Goal: Find specific page/section: Find specific page/section

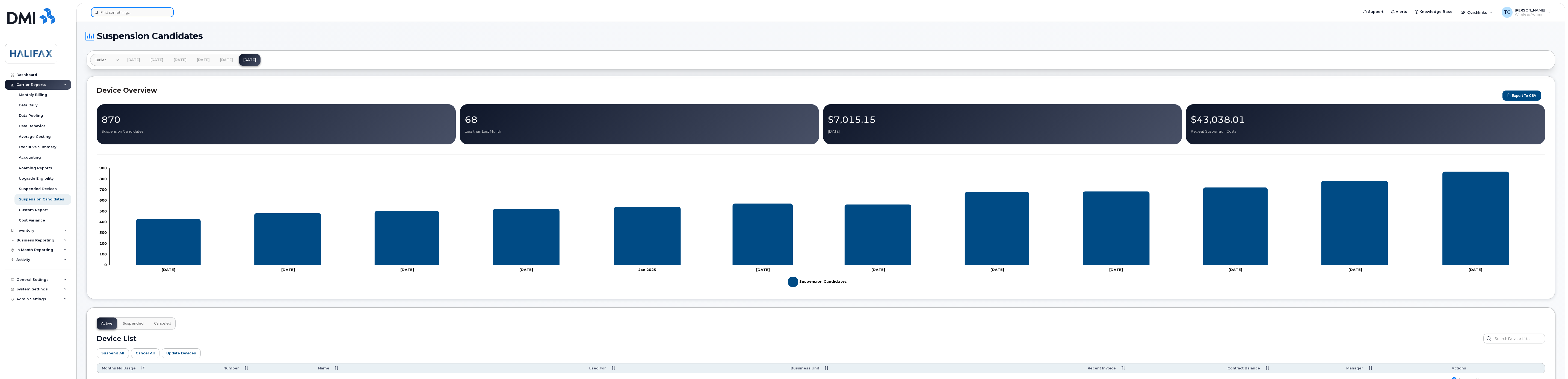
click at [130, 12] on input at bounding box center [132, 12] width 83 height 10
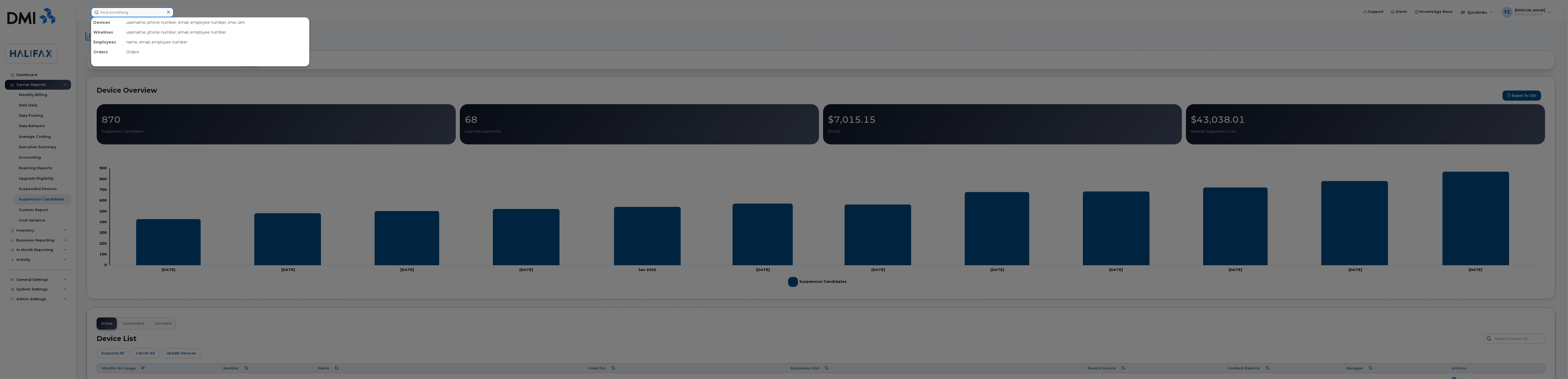
paste input "[PHONE_NUMBER]"
type input "[PHONE_NUMBER]"
click at [107, 35] on div "On Mechanic" at bounding box center [120, 34] width 53 height 5
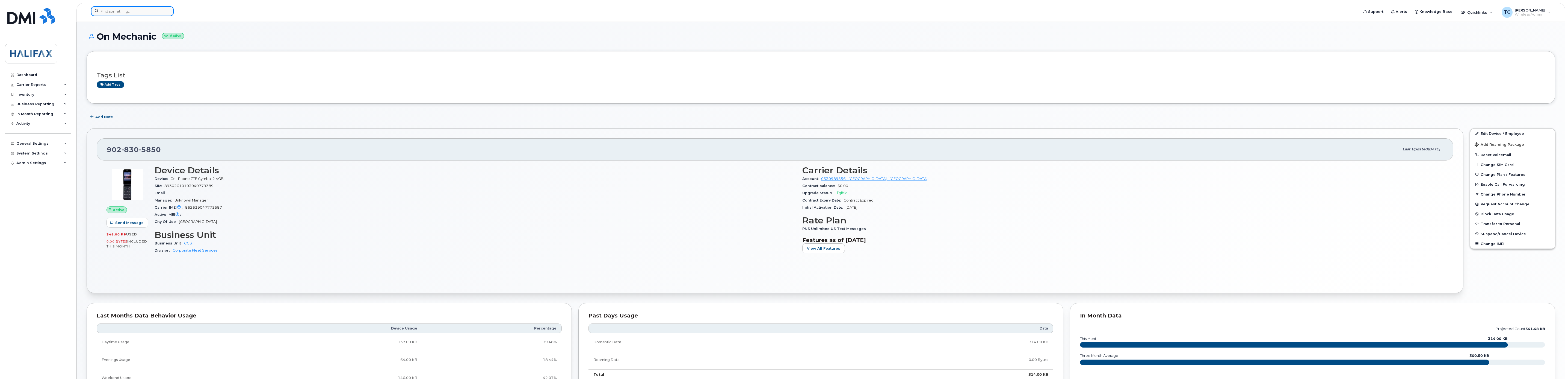
click at [142, 13] on input at bounding box center [132, 11] width 83 height 10
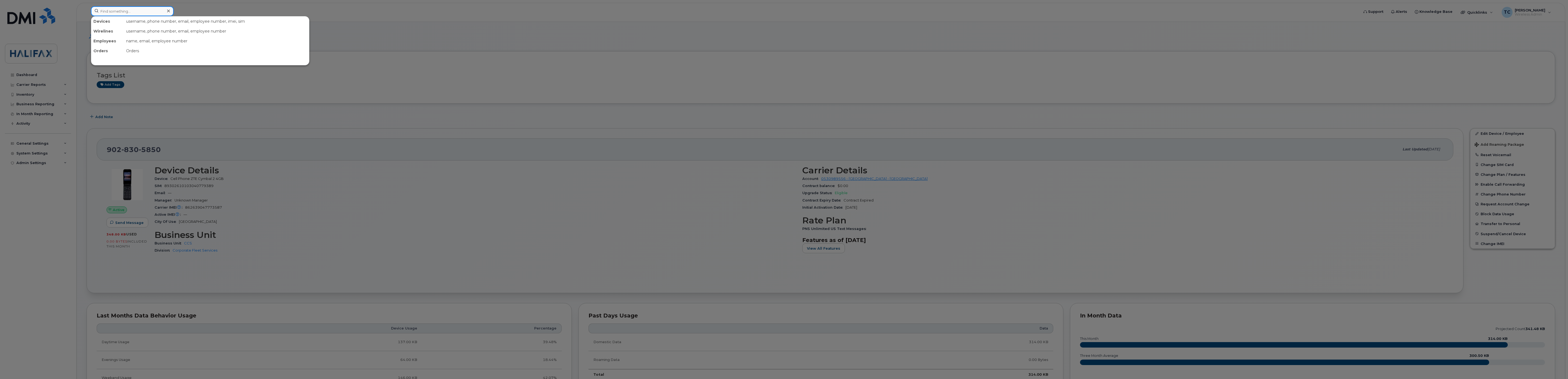
paste input "[PHONE_NUMBER]"
type input "[PHONE_NUMBER]"
click at [117, 35] on div "On Mechanic" at bounding box center [120, 33] width 53 height 5
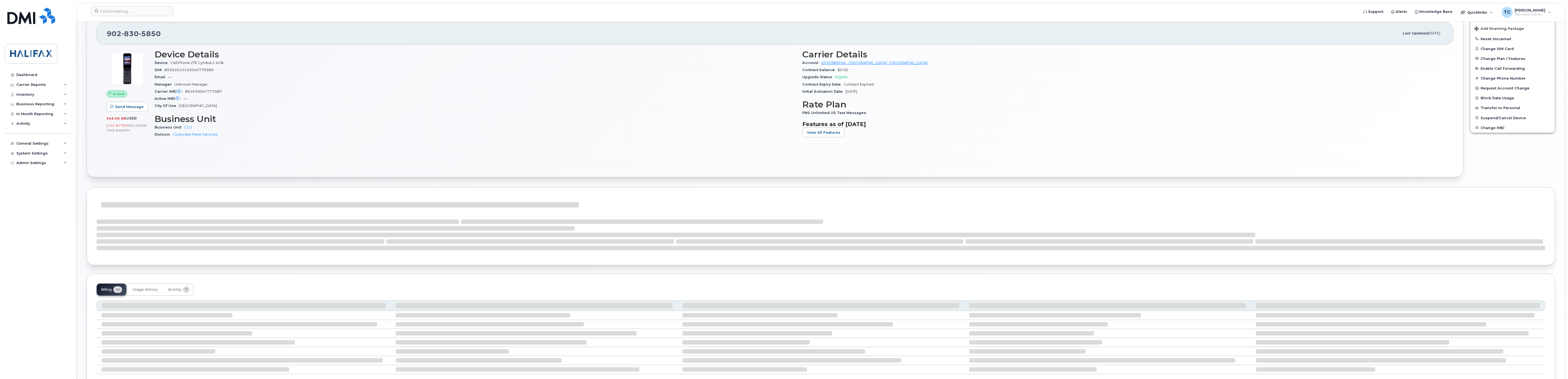
scroll to position [157, 0]
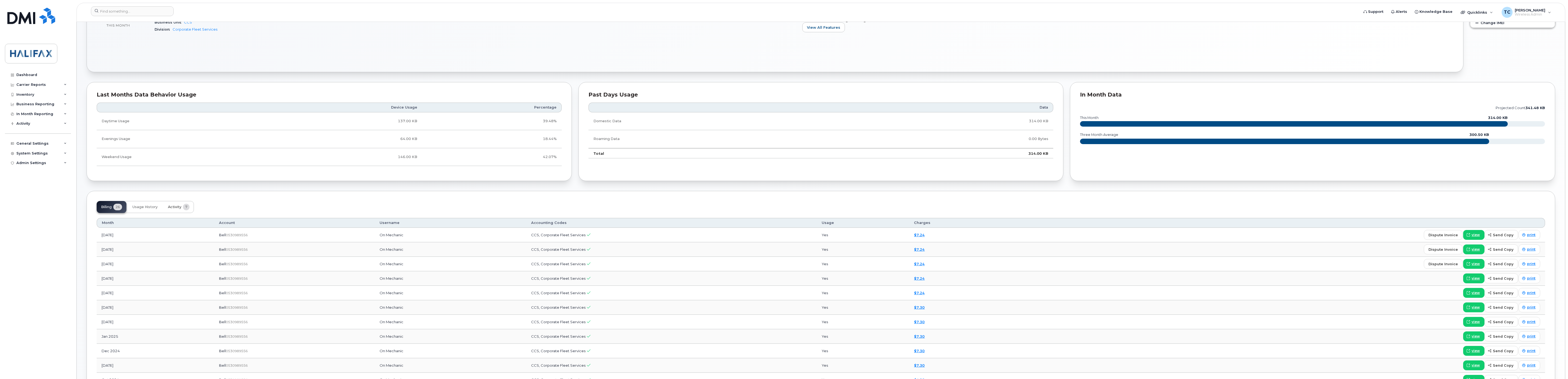
click at [170, 211] on button "Activity 7" at bounding box center [179, 207] width 30 height 12
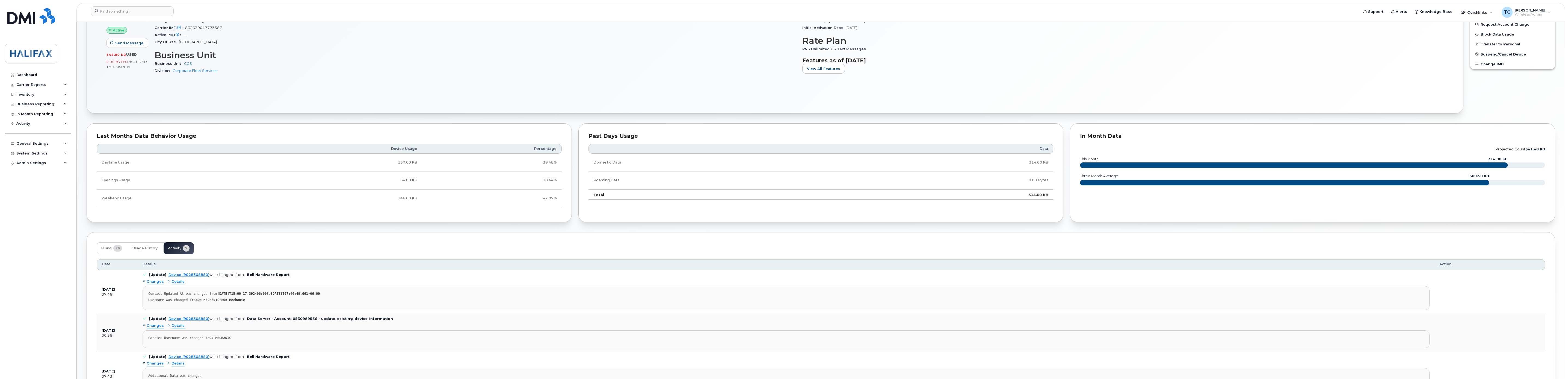
scroll to position [221, 0]
